Goal: Task Accomplishment & Management: Manage account settings

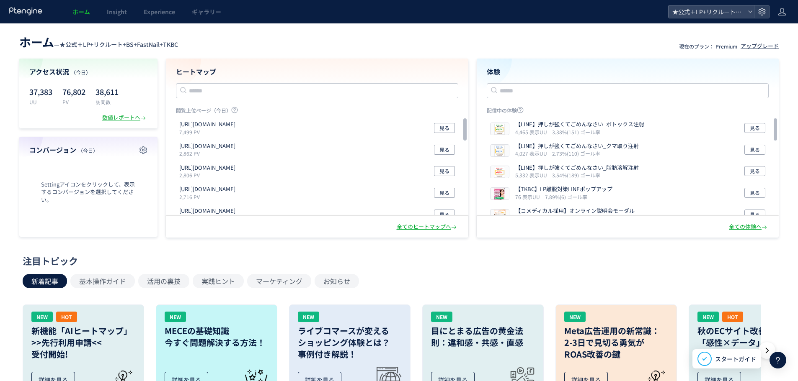
click at [777, 13] on header "ホーム Insight Experience ギャラリー ★公式＋LP+リクルート+BS+FastNail+TKBC" at bounding box center [399, 11] width 798 height 23
click at [780, 11] on icon at bounding box center [781, 12] width 8 height 8
click at [775, 30] on span "アカウント設定" at bounding box center [760, 33] width 41 height 8
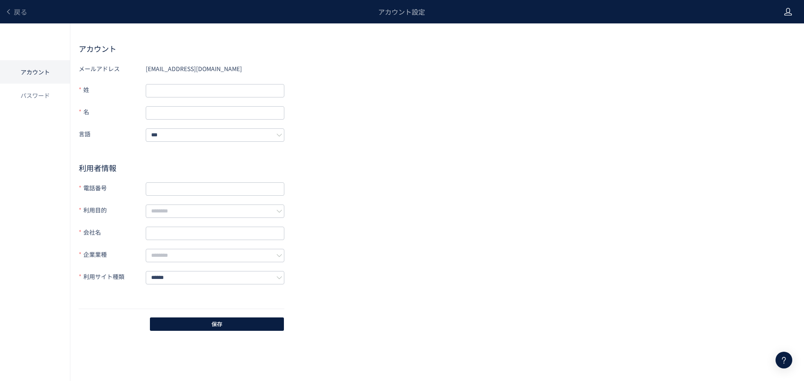
click at [788, 20] on div at bounding box center [788, 11] width 8 height 23
click at [10, 16] on link "戻る" at bounding box center [16, 12] width 22 height 10
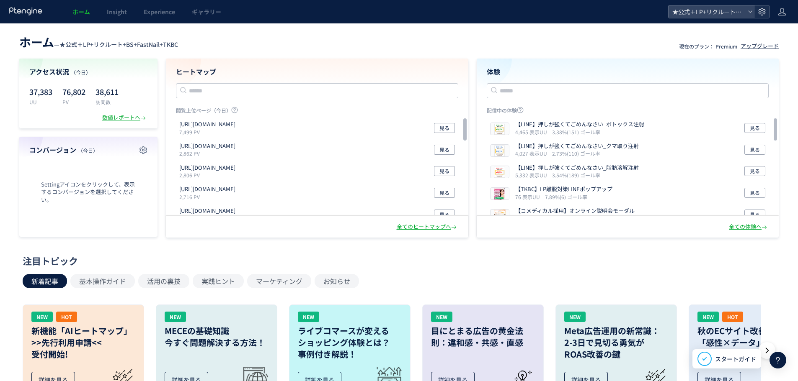
click at [762, 10] on icon at bounding box center [761, 12] width 8 height 8
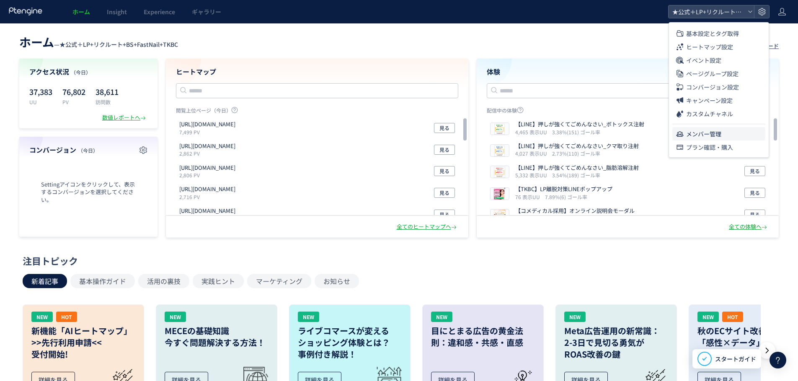
click at [731, 129] on li "メンバー管理" at bounding box center [718, 133] width 93 height 13
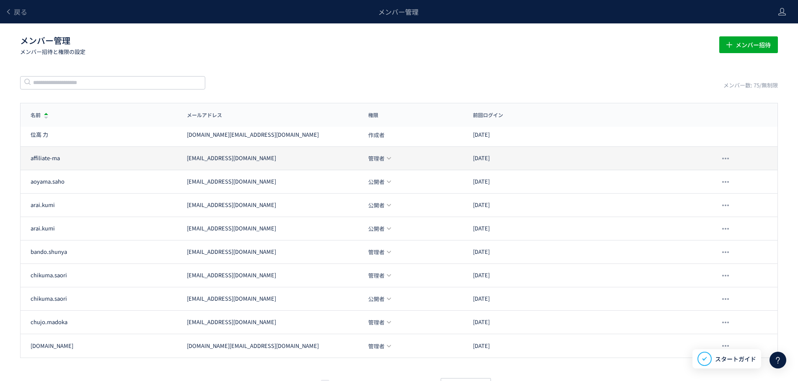
scroll to position [24, 0]
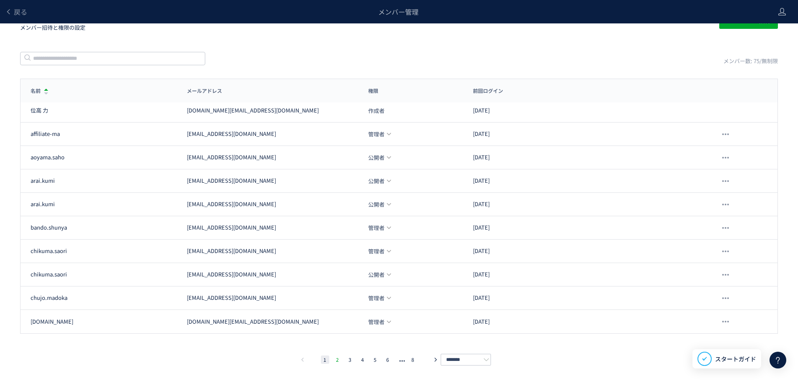
click at [337, 360] on li "2" at bounding box center [337, 360] width 8 height 8
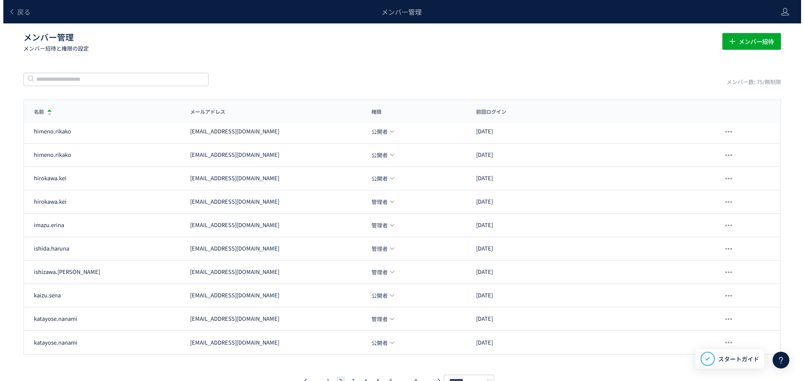
scroll to position [0, 0]
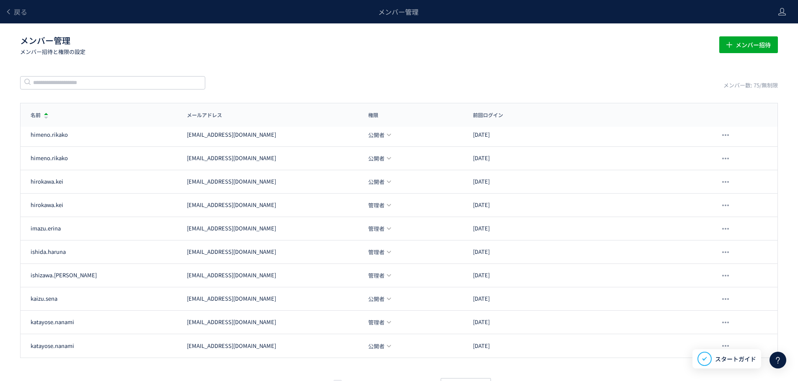
click at [786, 15] on header "戻る メンバー管理" at bounding box center [399, 11] width 798 height 23
click at [781, 10] on icon at bounding box center [781, 12] width 8 height 8
click at [766, 30] on span "アカウント設定" at bounding box center [760, 33] width 41 height 8
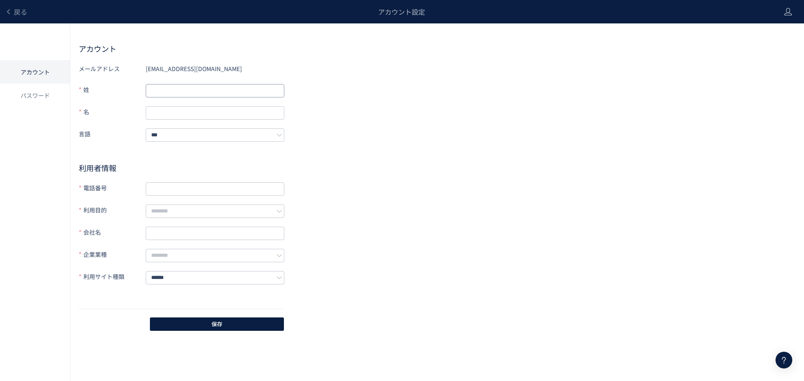
click at [165, 87] on input "text" at bounding box center [215, 90] width 139 height 13
type input "*"
click at [165, 85] on input "*" at bounding box center [215, 90] width 139 height 13
drag, startPoint x: 164, startPoint y: 89, endPoint x: 126, endPoint y: 90, distance: 37.7
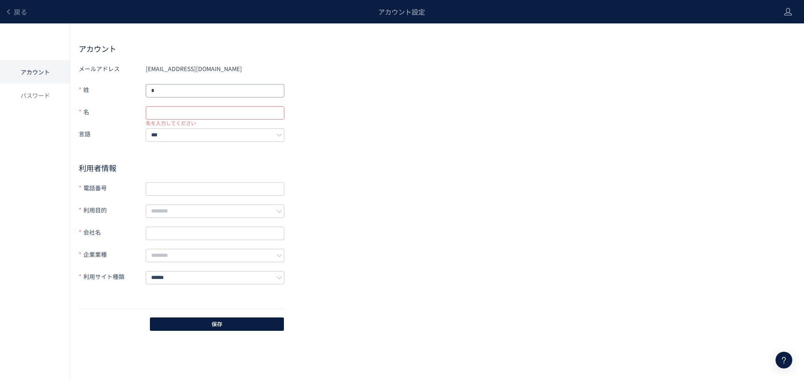
click at [126, 90] on div "姓 *" at bounding box center [182, 90] width 206 height 15
click at [172, 115] on input "text" at bounding box center [215, 112] width 139 height 13
type input "*"
click at [209, 318] on button "保存" at bounding box center [217, 324] width 134 height 13
click at [196, 188] on input "text" at bounding box center [215, 189] width 139 height 13
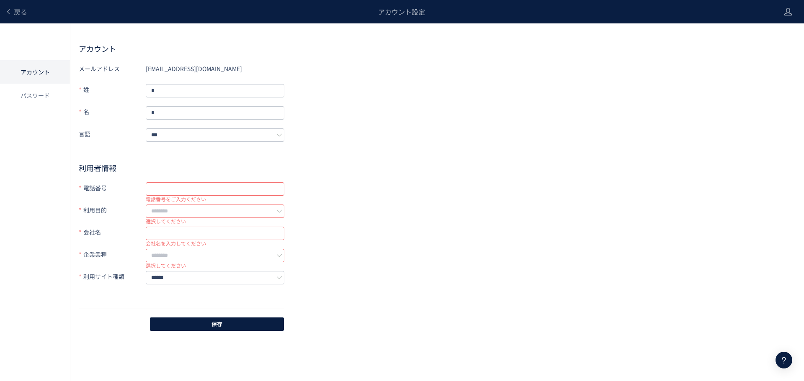
click at [165, 186] on input "text" at bounding box center [215, 189] width 139 height 13
paste input "**********"
type input "**********"
click at [182, 205] on input "text" at bounding box center [215, 211] width 139 height 13
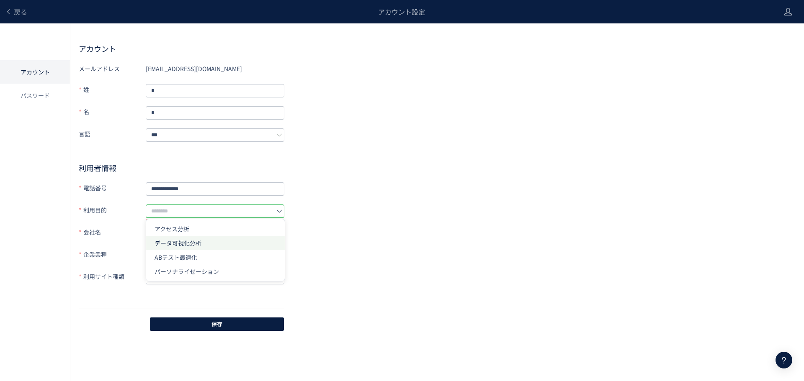
click at [201, 247] on li "データ可視化分析" at bounding box center [215, 243] width 139 height 14
type input "********"
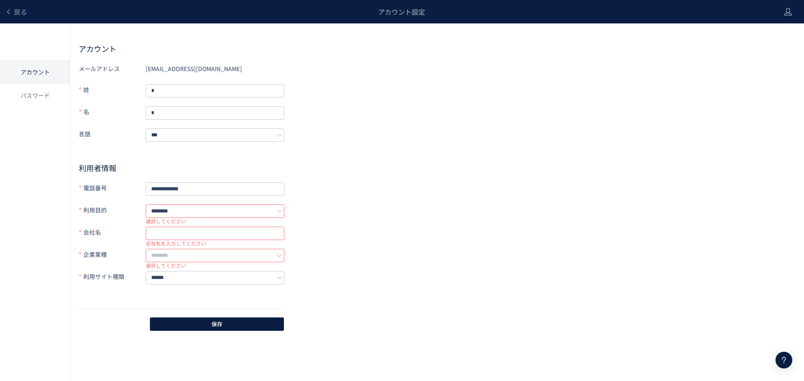
click at [177, 232] on input "text" at bounding box center [215, 233] width 139 height 13
type input "**********"
click at [185, 249] on input "text" at bounding box center [215, 255] width 139 height 13
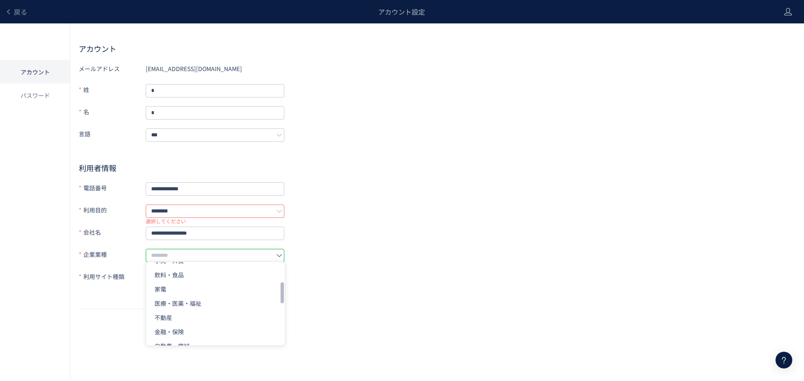
scroll to position [249, 0]
click at [173, 334] on li "その他" at bounding box center [215, 336] width 139 height 14
type input "***"
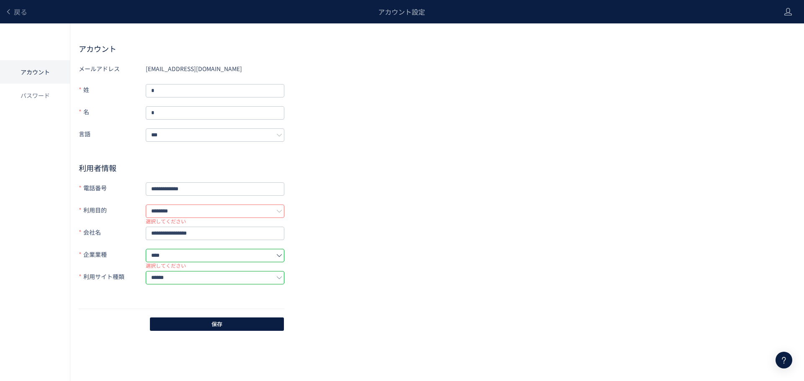
click at [171, 271] on input "******" at bounding box center [215, 277] width 139 height 13
click at [181, 290] on li "自社のサイト" at bounding box center [215, 293] width 139 height 14
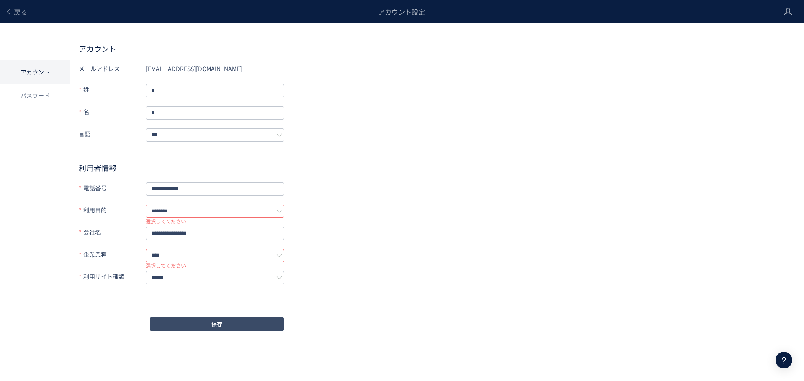
click at [190, 318] on button "保存" at bounding box center [217, 324] width 134 height 13
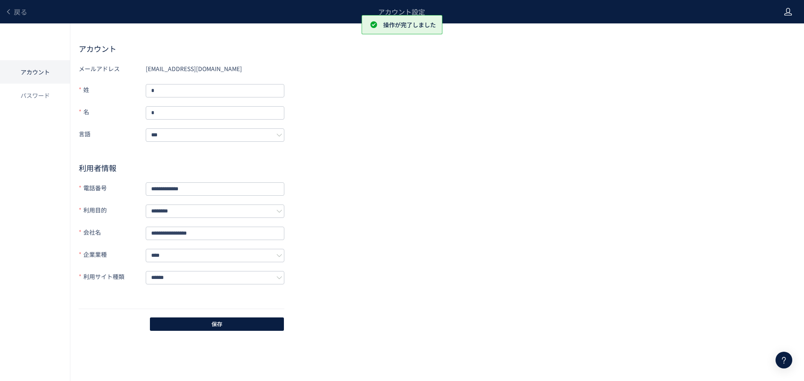
click at [785, 10] on icon at bounding box center [788, 12] width 8 height 8
click at [383, 12] on div "アカウント設定" at bounding box center [401, 11] width 748 height 23
